Goal: Task Accomplishment & Management: Use online tool/utility

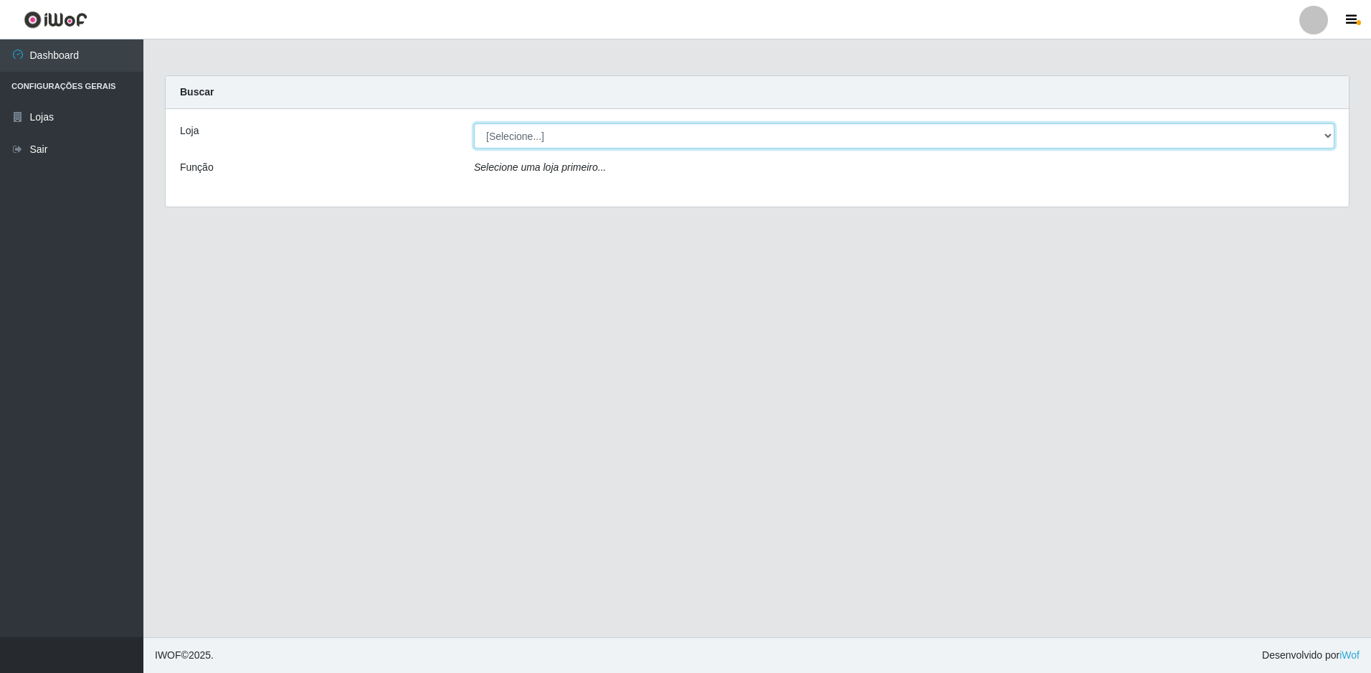
click at [705, 131] on select "[Selecione...] Extrabom - Loja 51 Gaivotas" at bounding box center [904, 135] width 861 height 25
select select "469"
click at [474, 123] on select "[Selecione...] Extrabom - Loja 51 Gaivotas" at bounding box center [904, 135] width 861 height 25
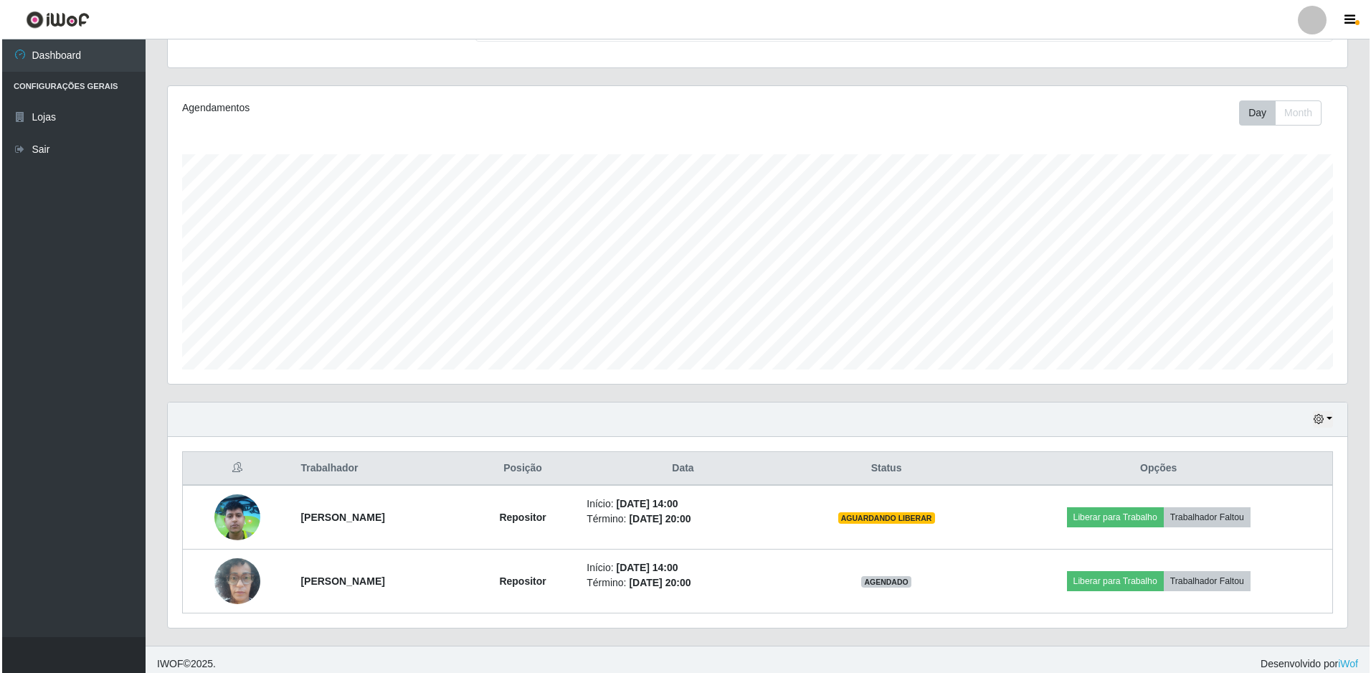
scroll to position [152, 0]
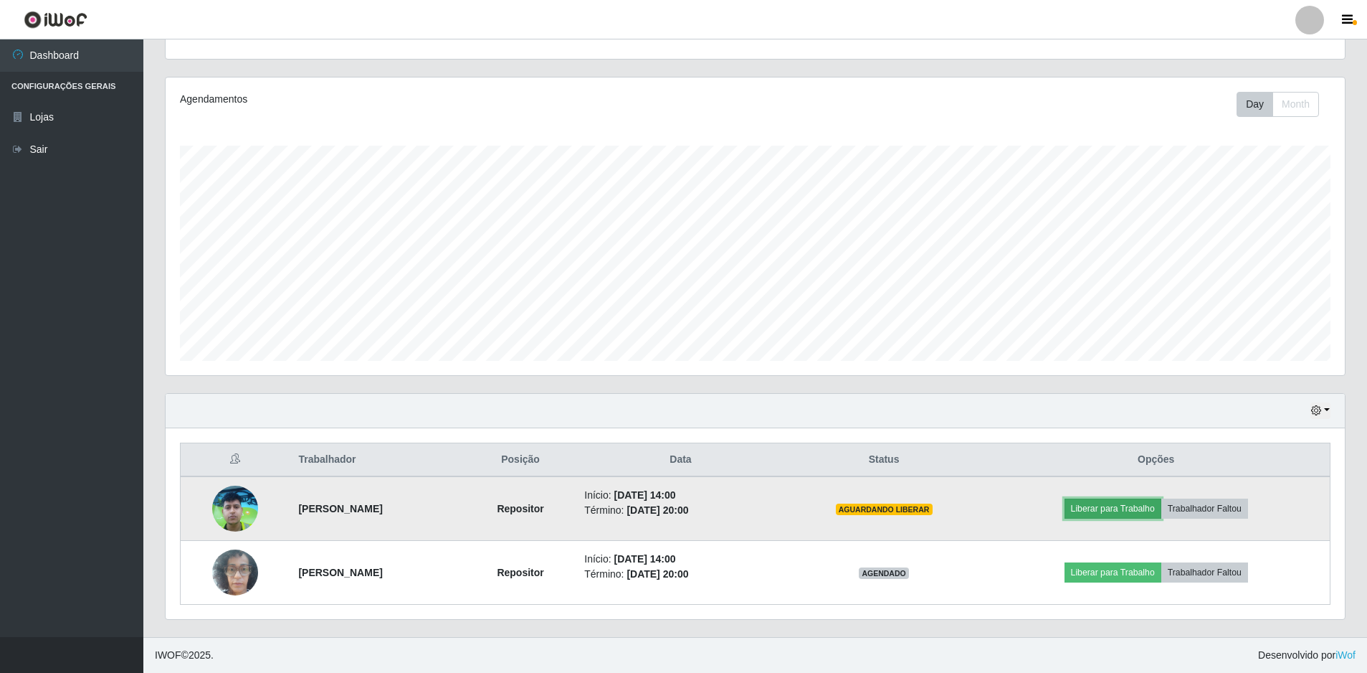
click at [1122, 509] on button "Liberar para Trabalho" at bounding box center [1113, 508] width 97 height 20
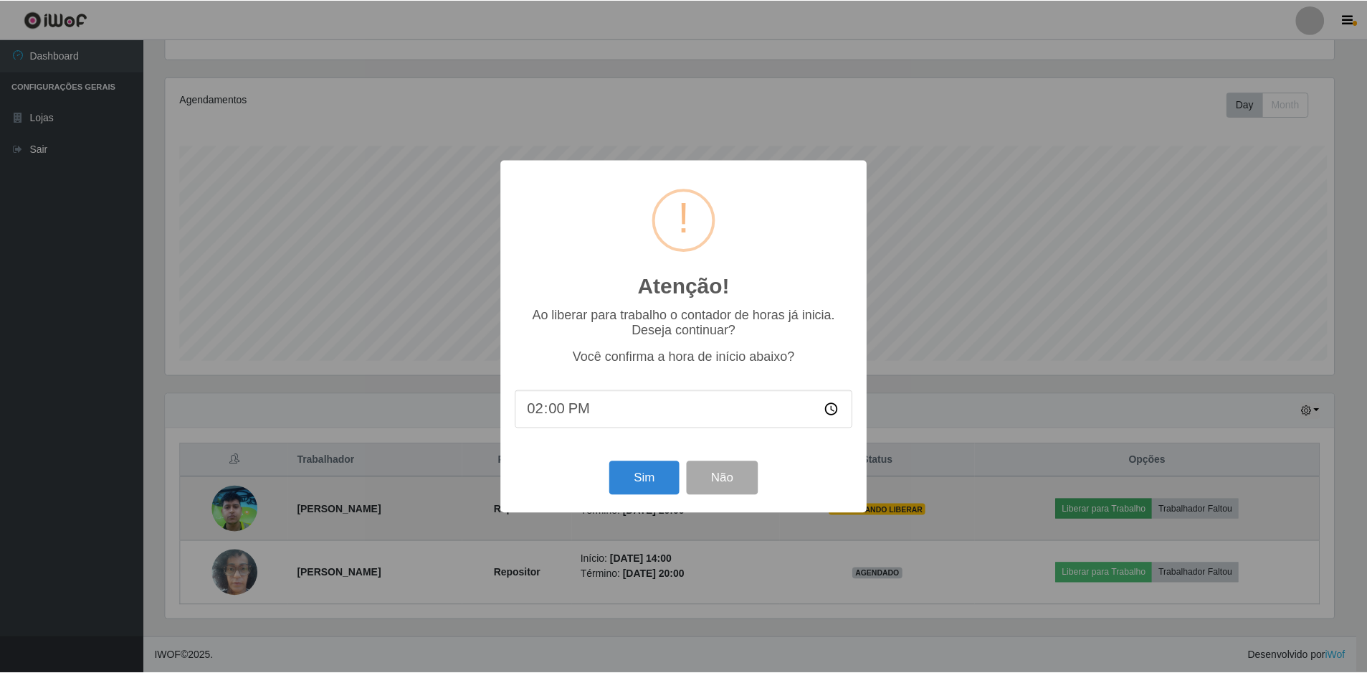
scroll to position [298, 1172]
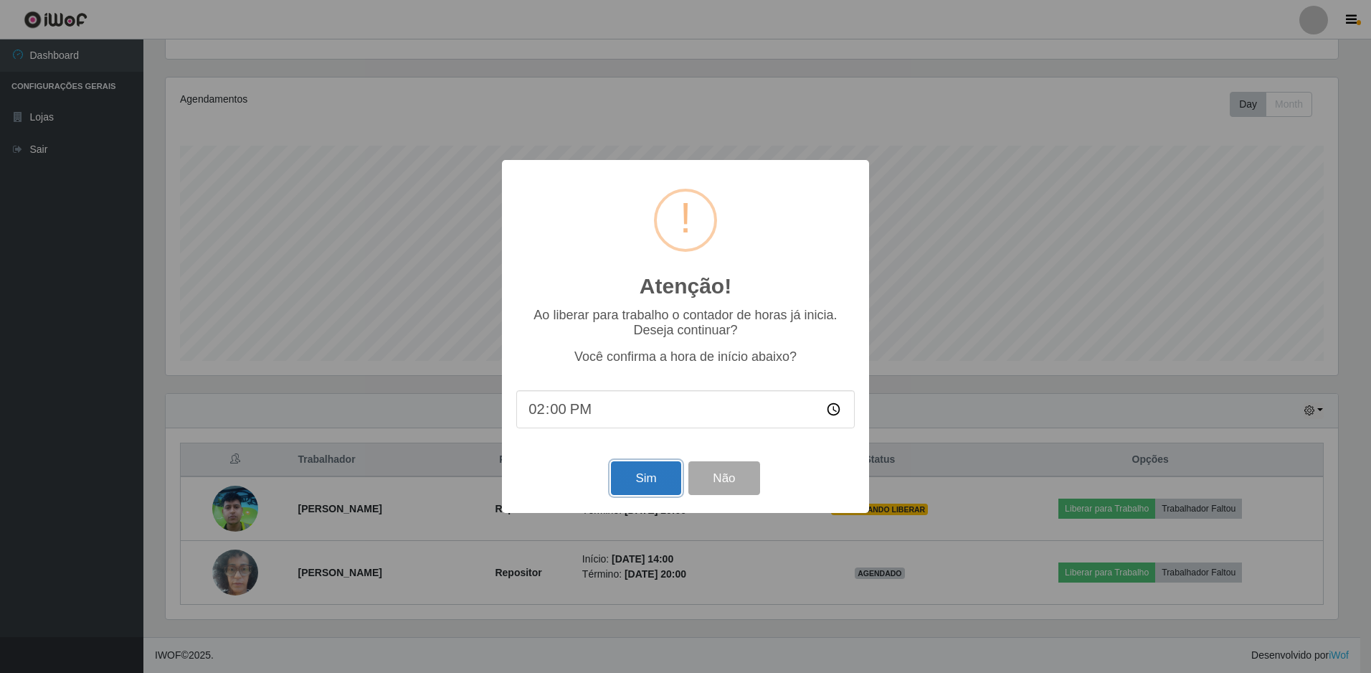
click at [657, 478] on button "Sim" at bounding box center [646, 478] width 70 height 34
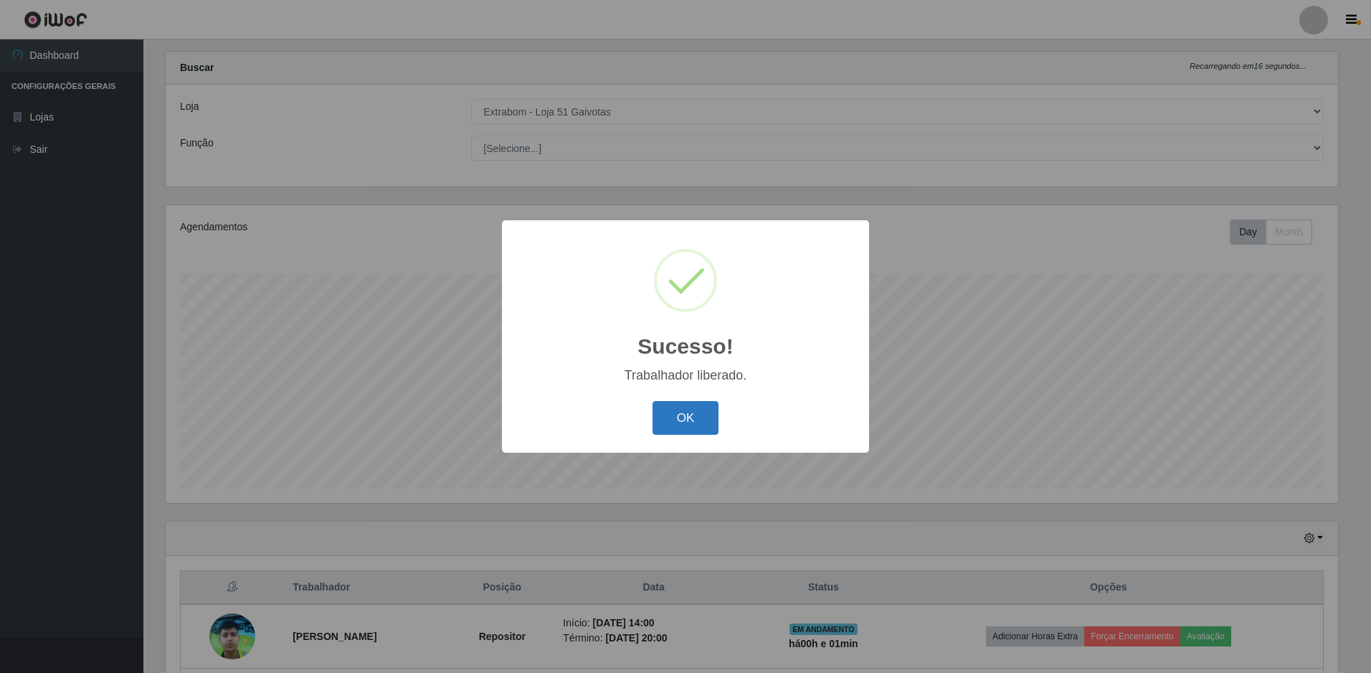
click at [704, 411] on button "OK" at bounding box center [686, 418] width 67 height 34
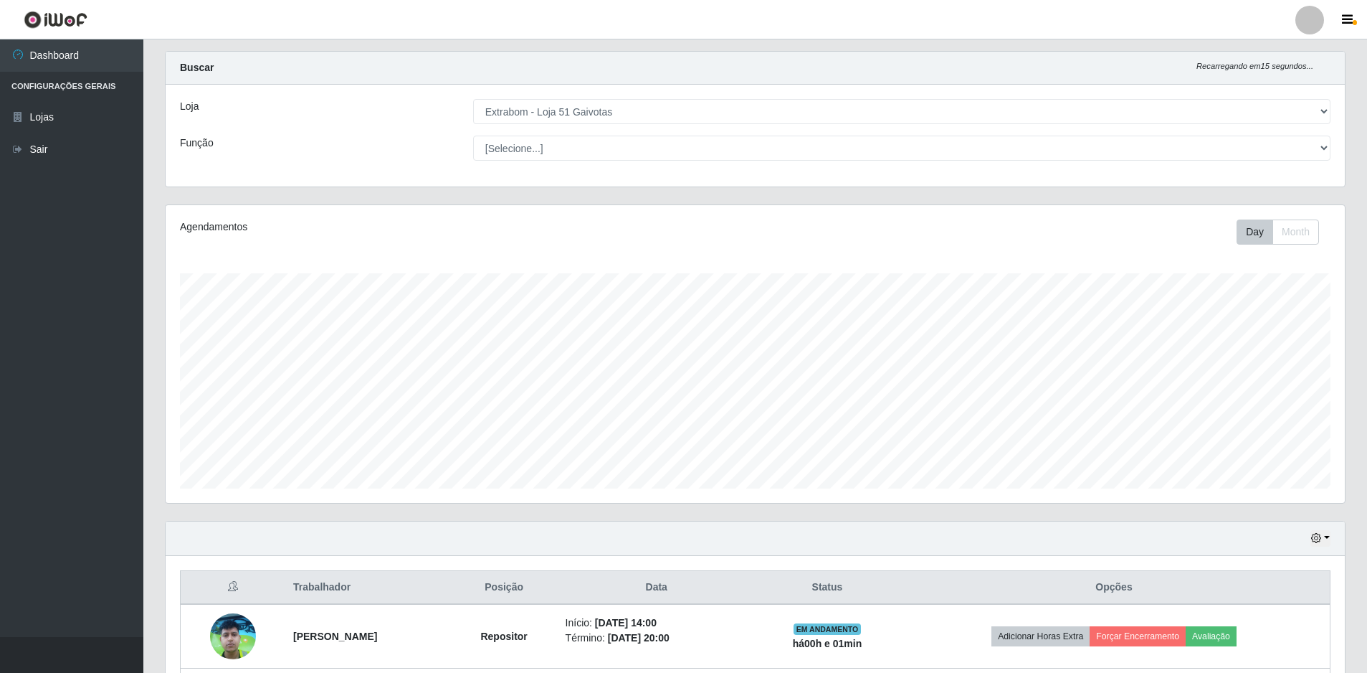
scroll to position [152, 0]
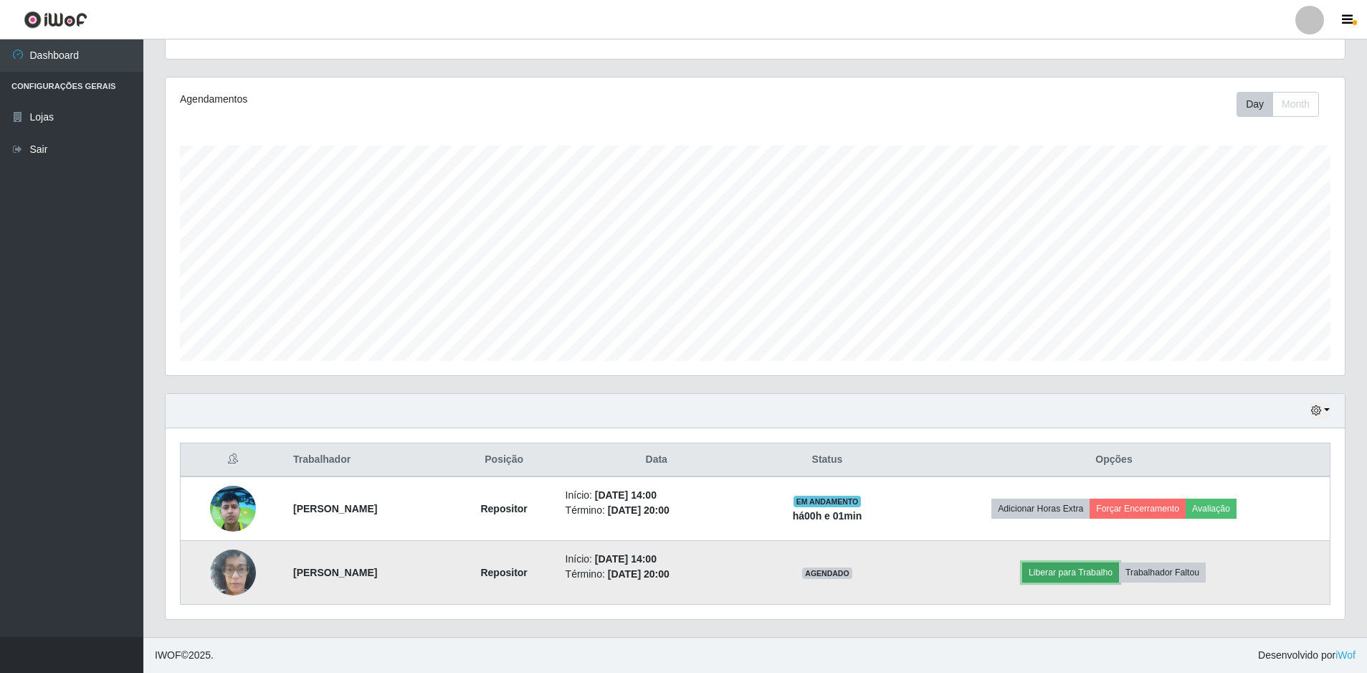
click at [1084, 576] on button "Liberar para Trabalho" at bounding box center [1071, 572] width 97 height 20
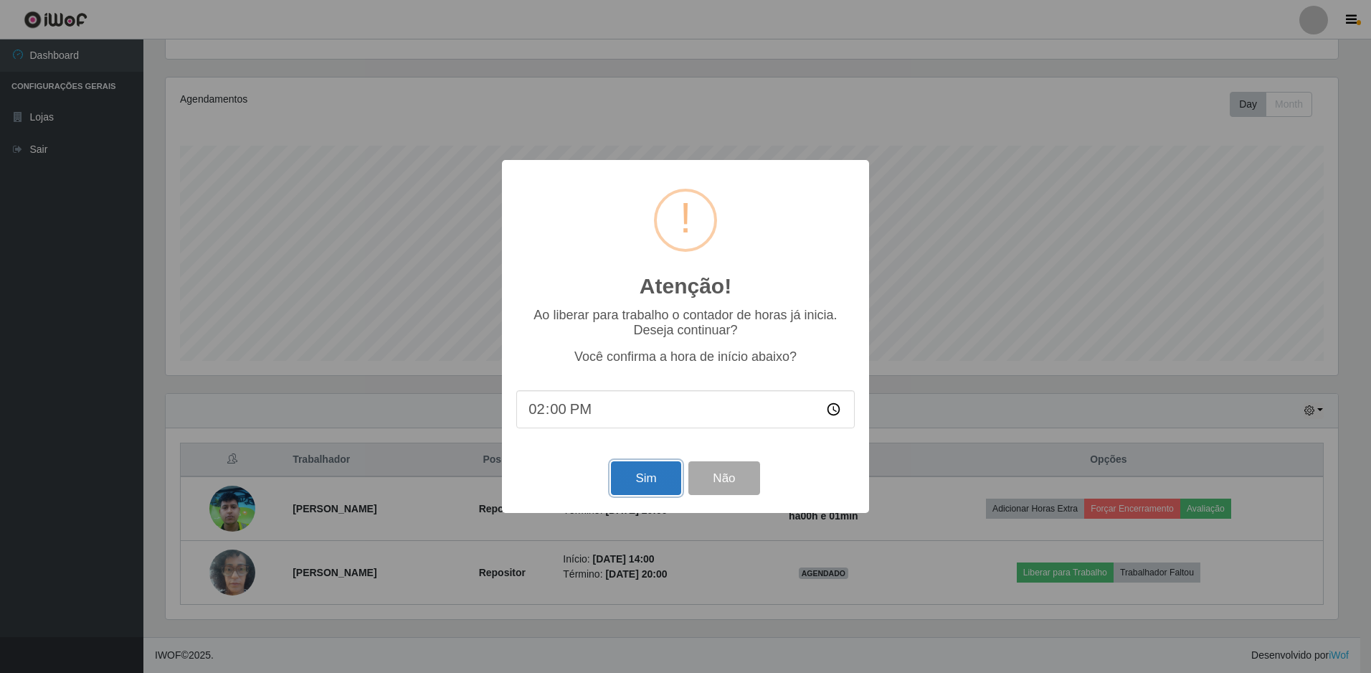
click at [649, 484] on button "Sim" at bounding box center [646, 478] width 70 height 34
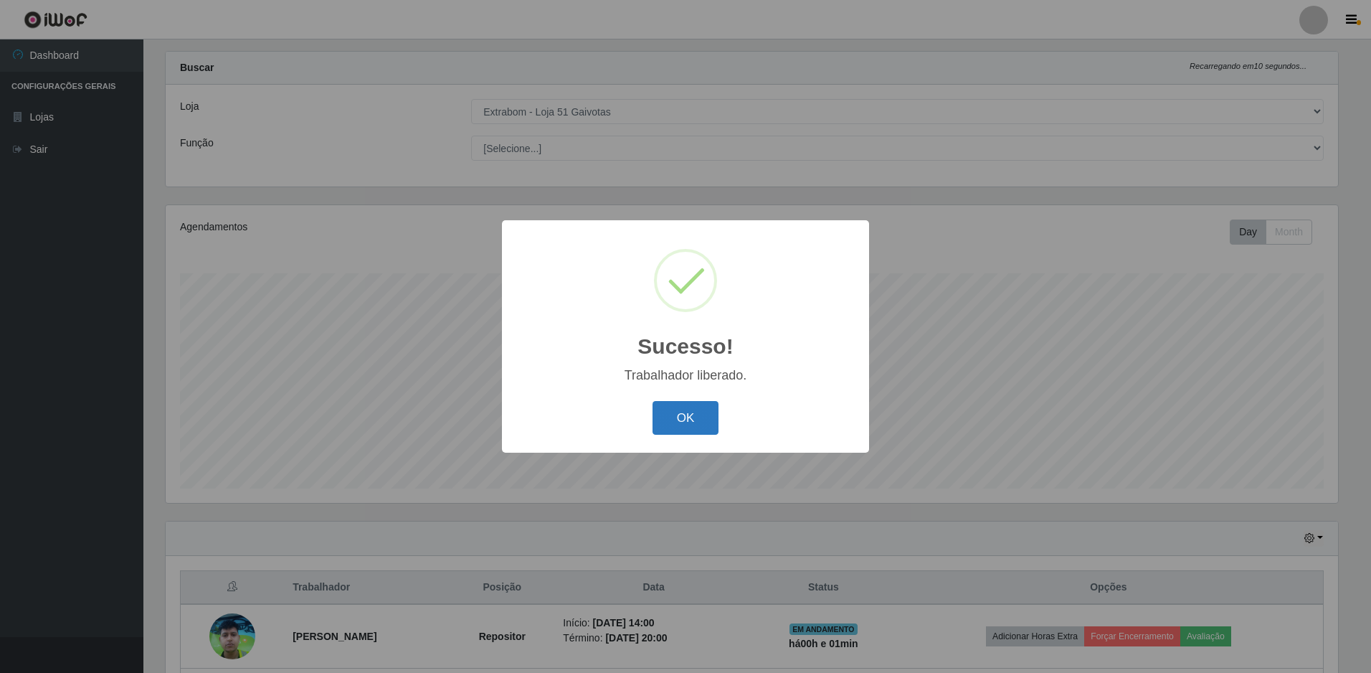
click at [681, 422] on button "OK" at bounding box center [686, 418] width 67 height 34
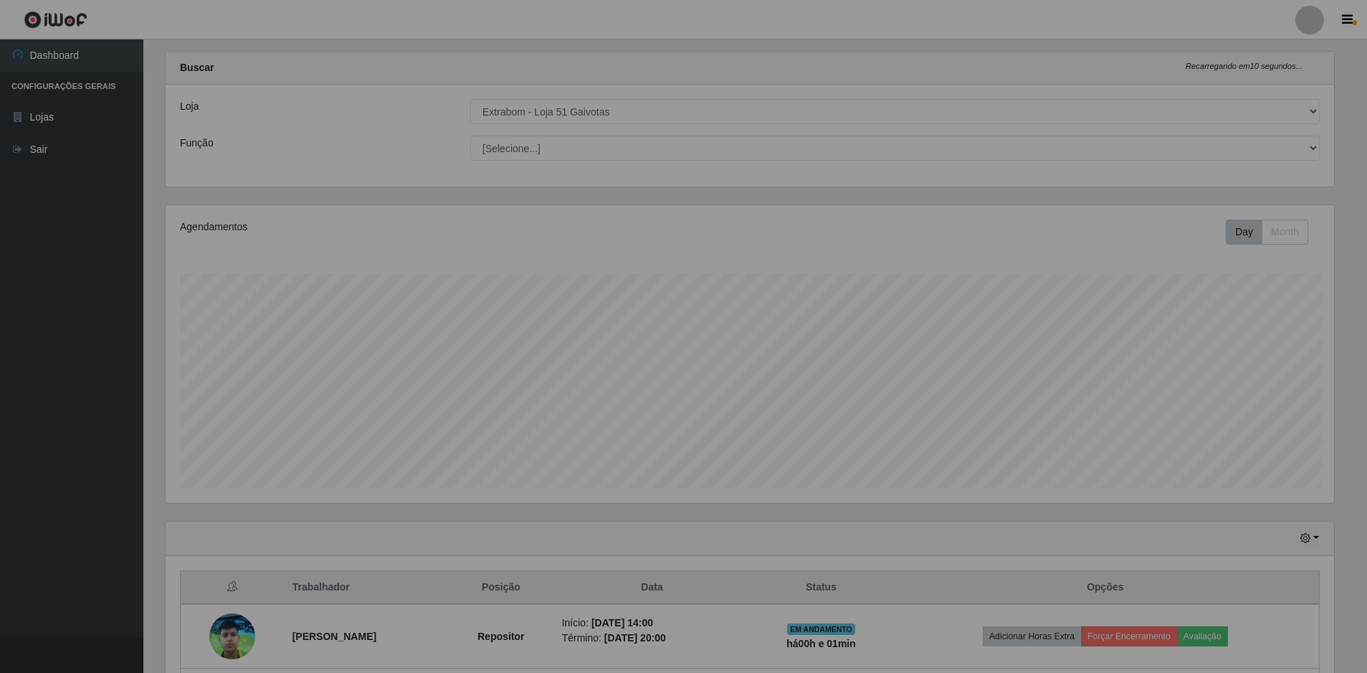
scroll to position [298, 1180]
